Goal: Task Accomplishment & Management: Use online tool/utility

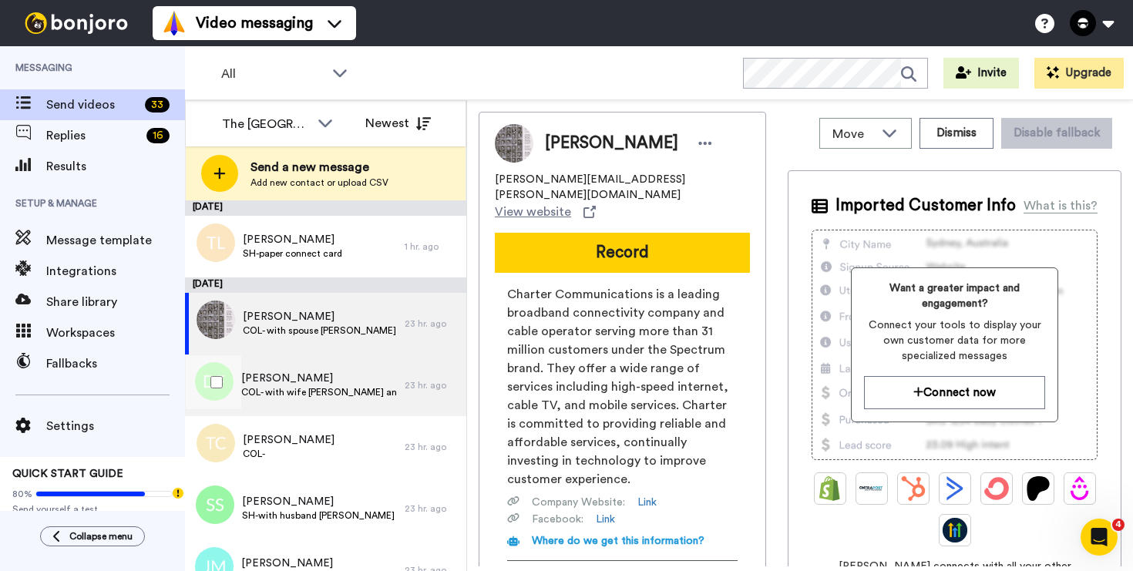
click at [301, 395] on span "COL- with wife [PERSON_NAME] and daughter [PERSON_NAME]" at bounding box center [319, 392] width 156 height 12
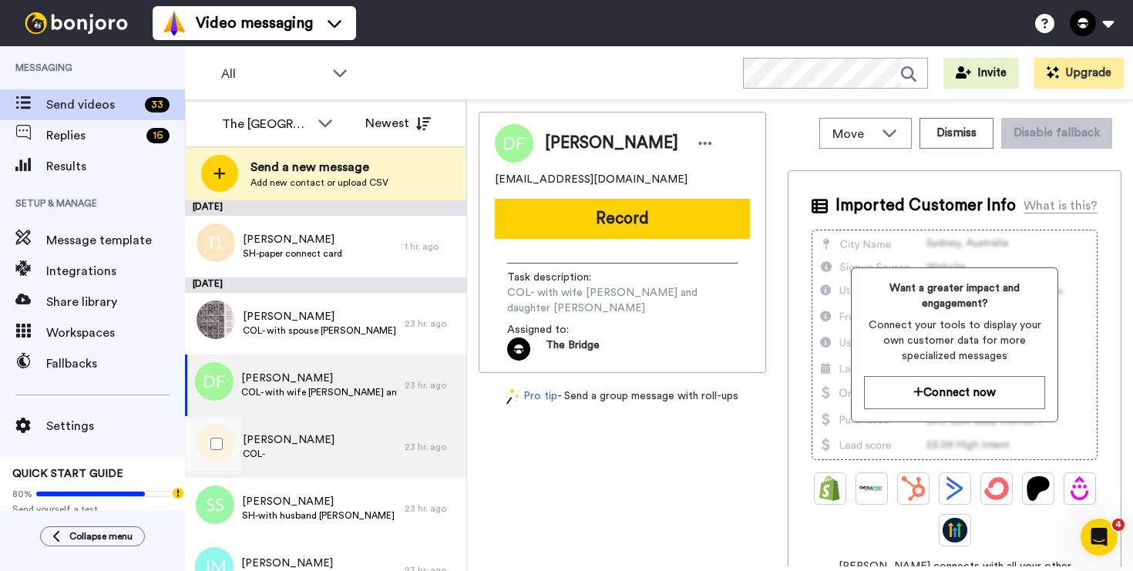
click at [298, 434] on span "[PERSON_NAME]" at bounding box center [289, 439] width 92 height 15
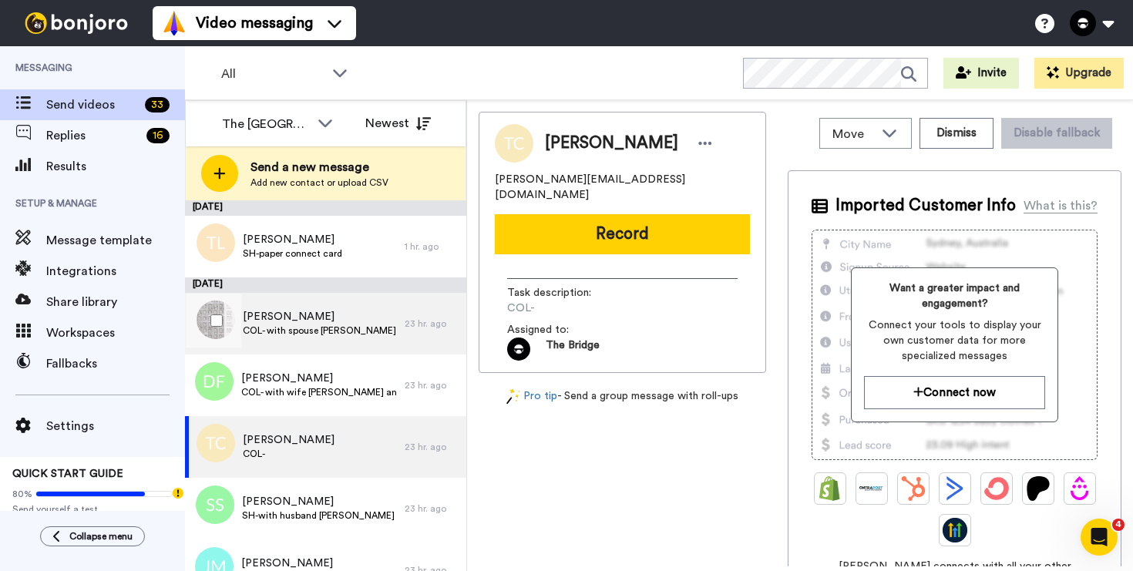
click at [291, 322] on span "[PERSON_NAME]" at bounding box center [319, 316] width 153 height 15
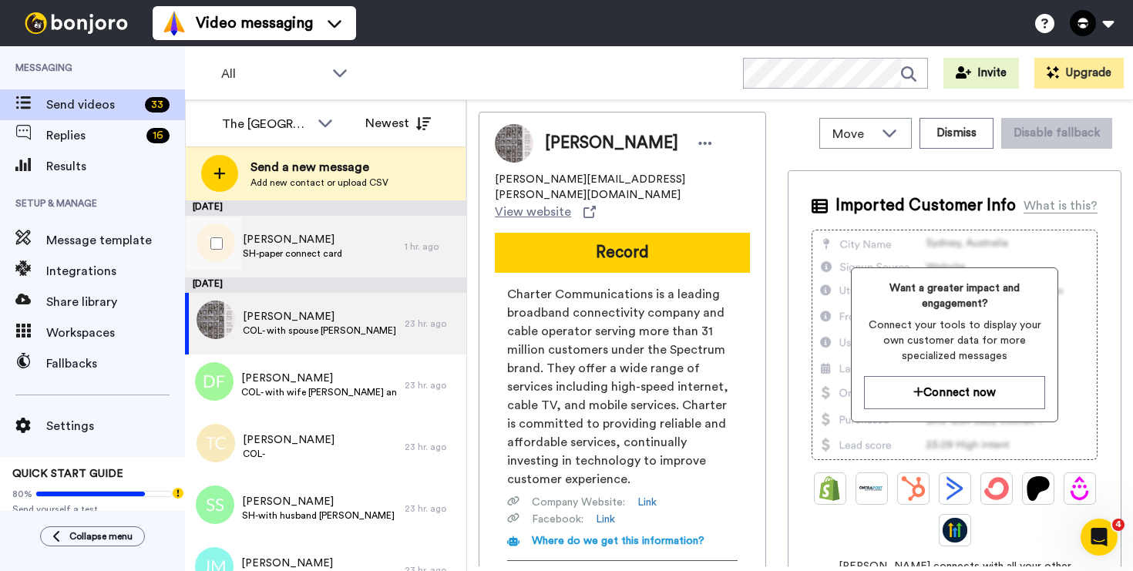
click at [264, 238] on span "[PERSON_NAME]" at bounding box center [292, 239] width 99 height 15
